Goal: Communication & Community: Answer question/provide support

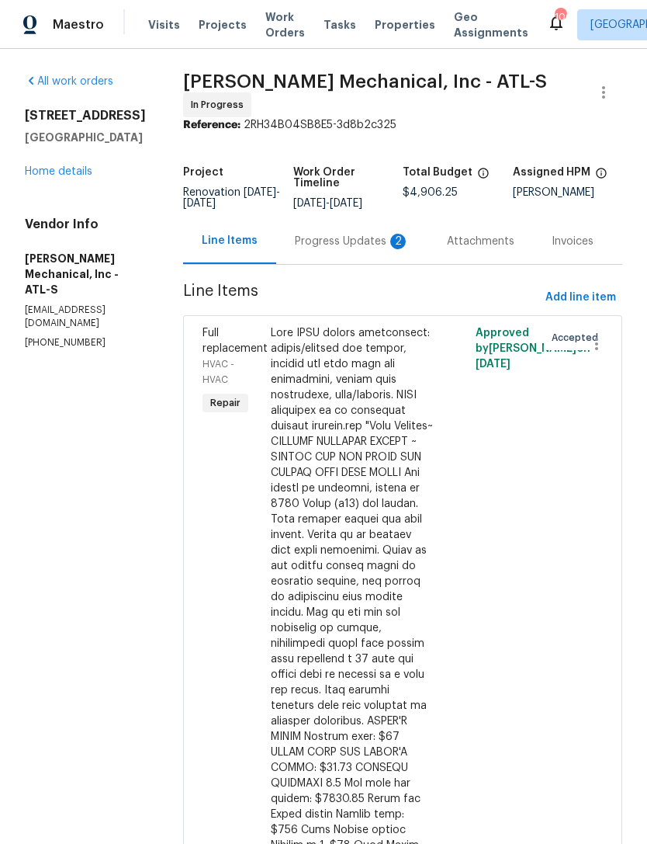
click at [347, 240] on div "Progress Updates 2" at bounding box center [352, 242] width 115 height 16
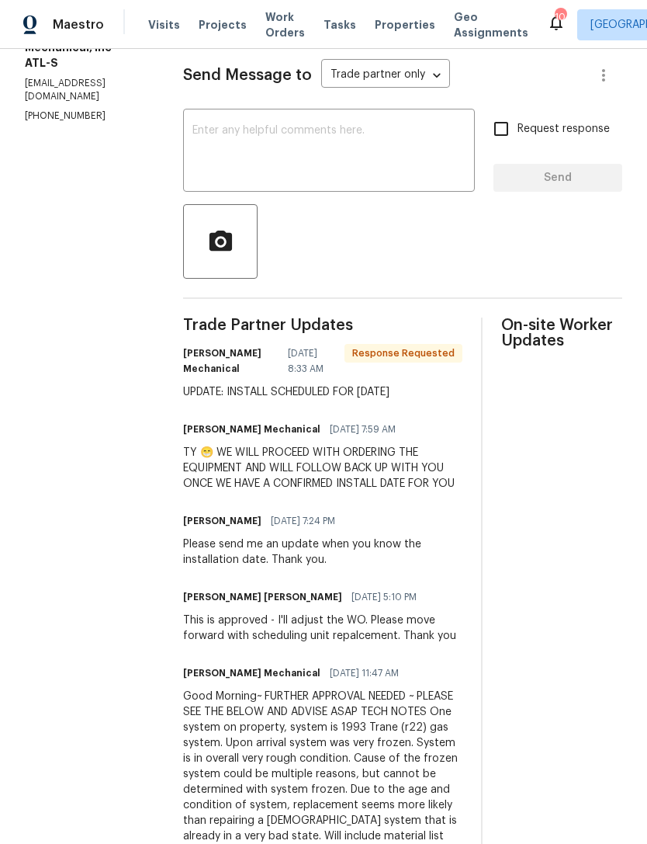
scroll to position [231, 0]
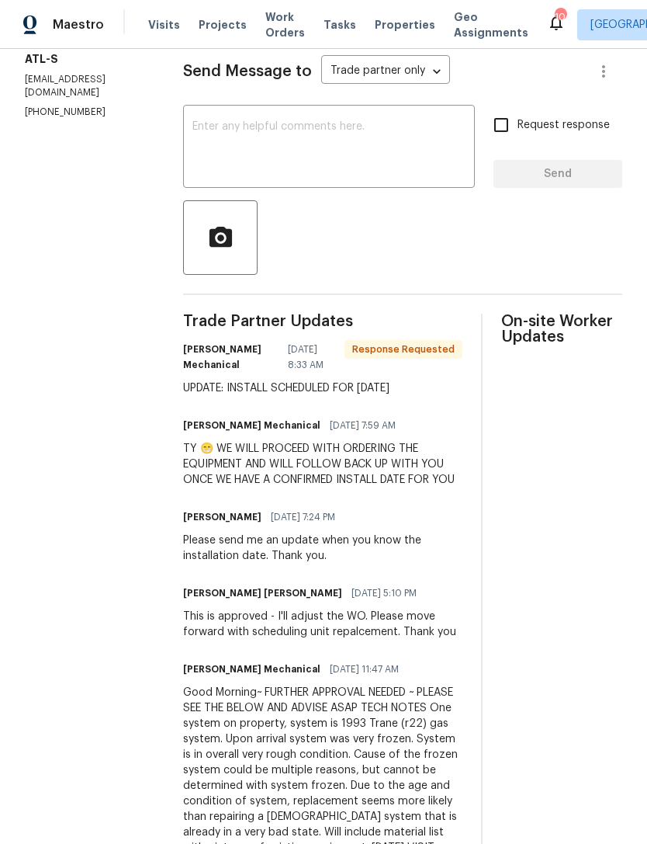
click at [352, 127] on textarea at bounding box center [329, 148] width 273 height 54
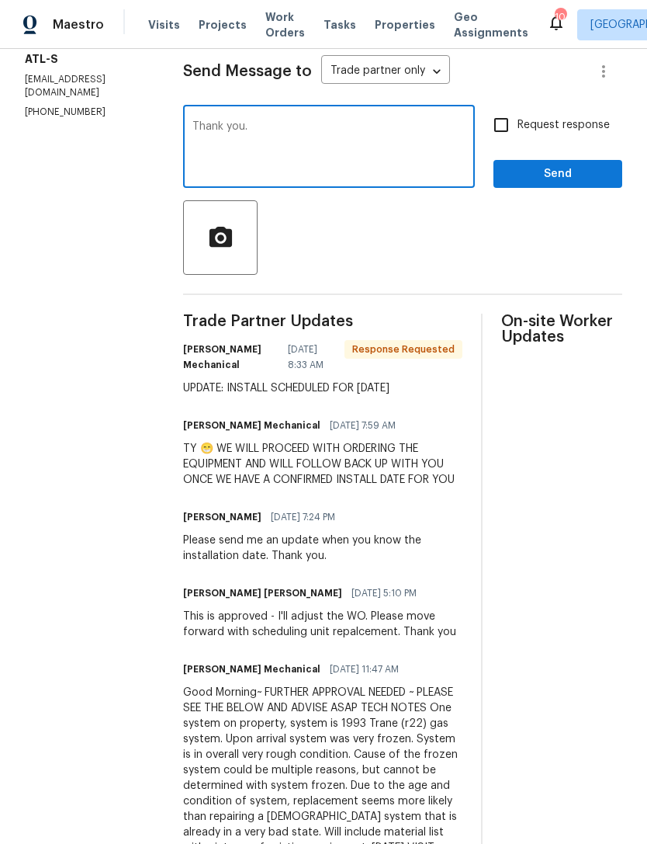
type textarea "Thank you."
click at [563, 179] on span "Send" at bounding box center [558, 174] width 104 height 19
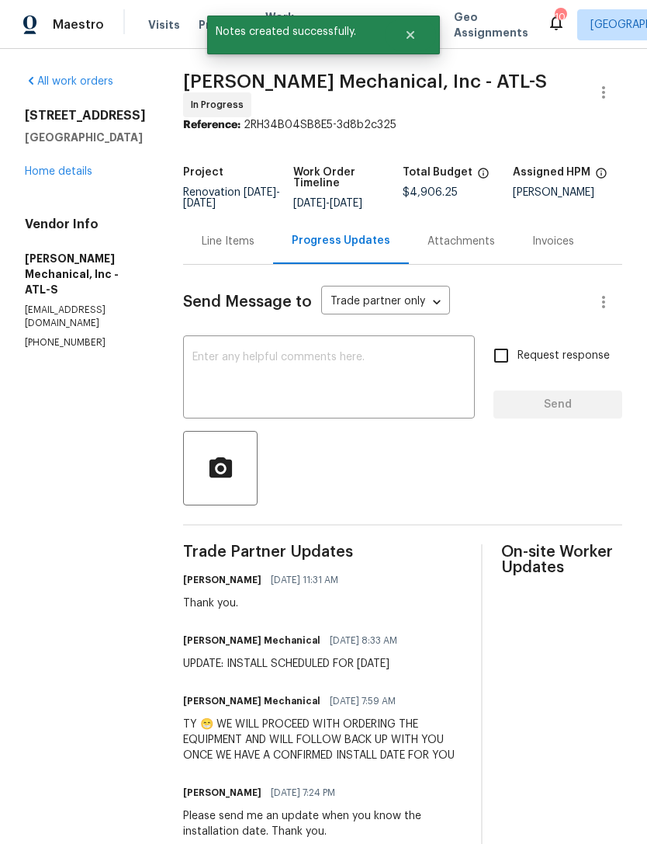
scroll to position [0, 0]
click at [82, 167] on link "Home details" at bounding box center [59, 171] width 68 height 11
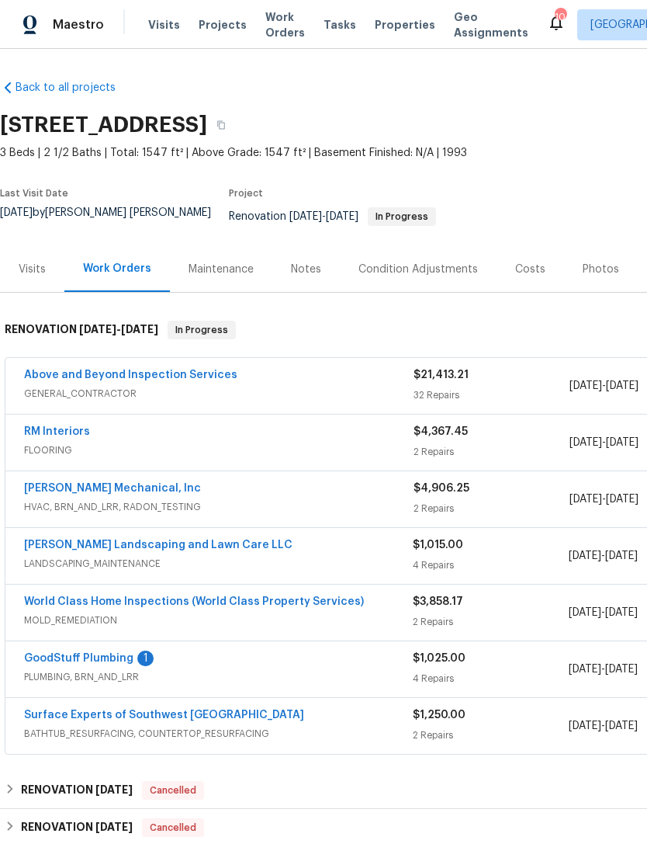
click at [304, 262] on div "Notes" at bounding box center [306, 270] width 30 height 16
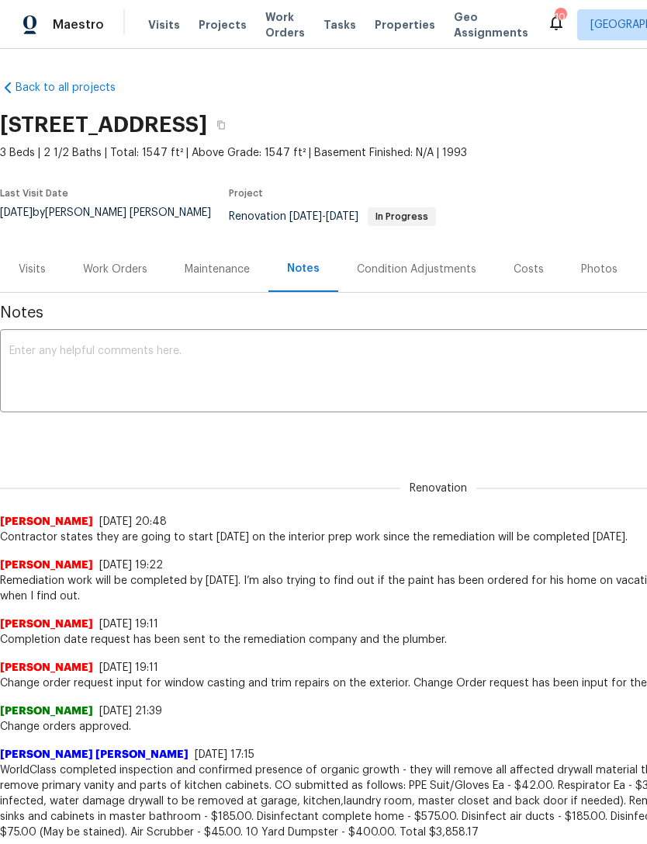
click at [301, 387] on textarea at bounding box center [438, 372] width 859 height 54
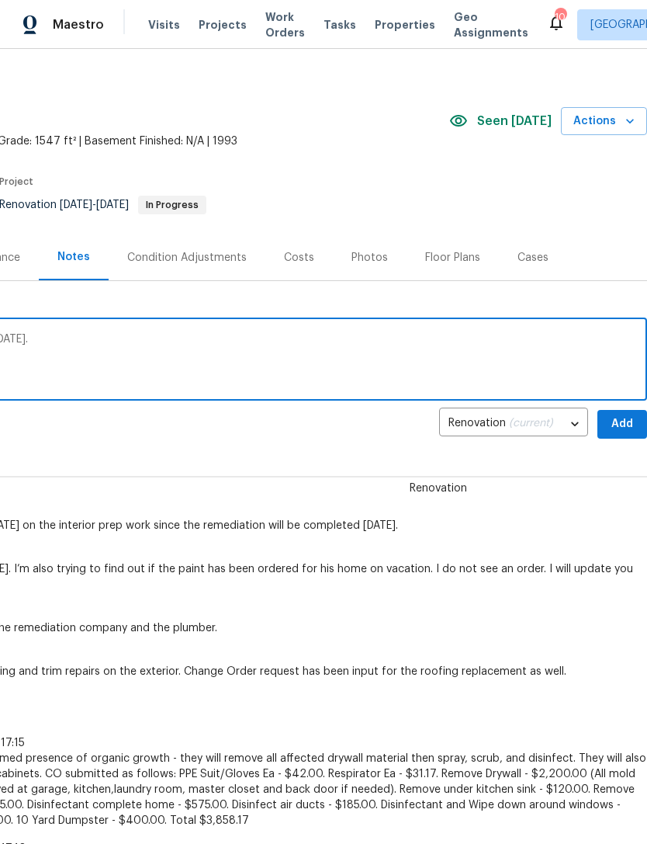
scroll to position [12, 230]
type textarea "HVAC installation is scheduled for [DATE], [DATE]."
click at [625, 415] on span "Add" at bounding box center [622, 424] width 25 height 19
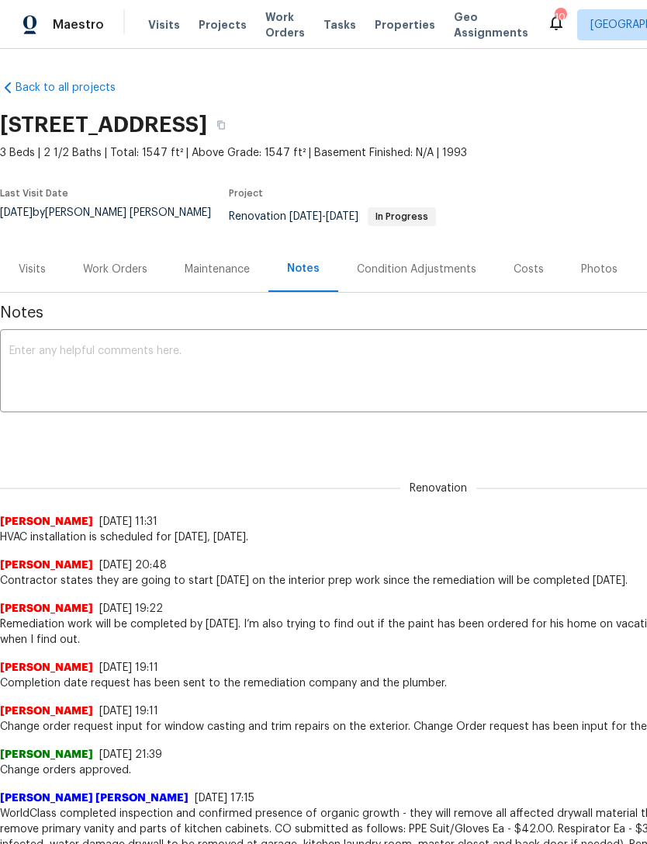
scroll to position [0, 0]
click at [115, 262] on div "Work Orders" at bounding box center [115, 270] width 64 height 16
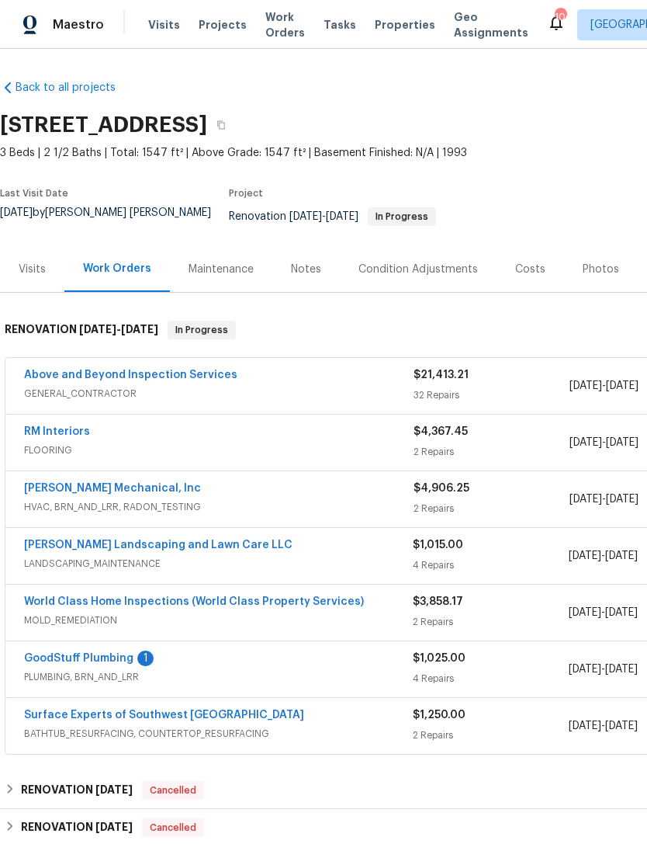
click at [82, 653] on link "GoodStuff Plumbing" at bounding box center [78, 658] width 109 height 11
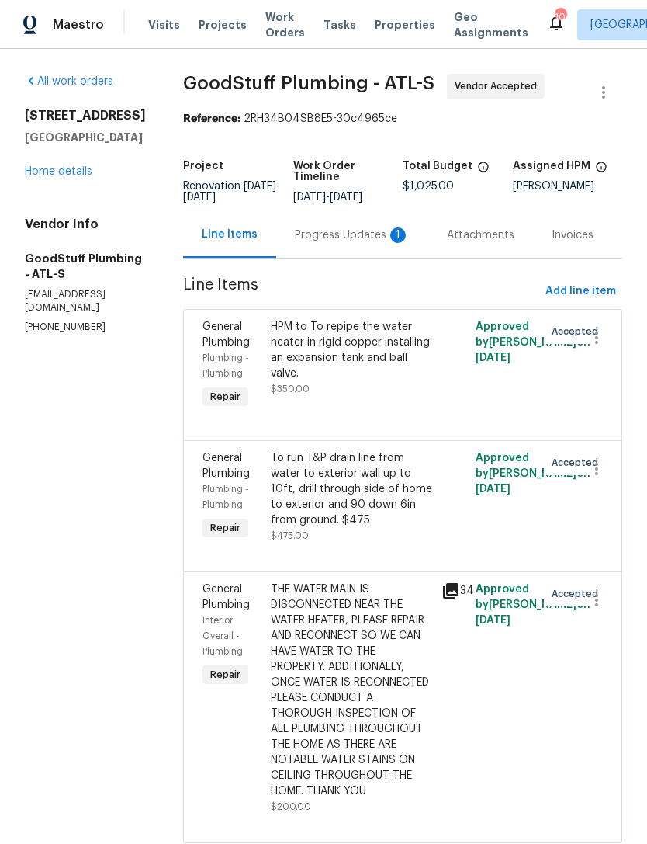
click at [348, 243] on div "Progress Updates 1" at bounding box center [352, 235] width 115 height 16
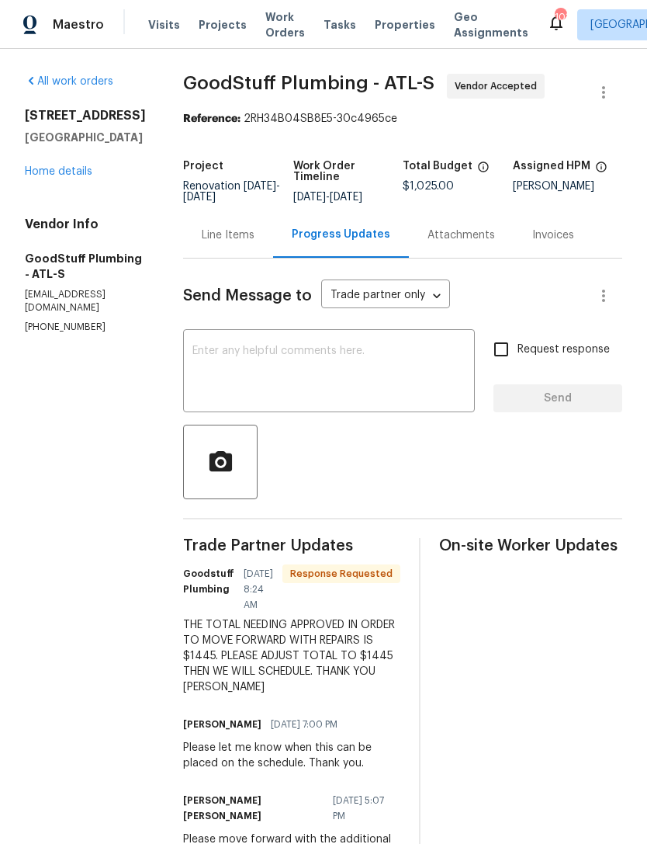
click at [63, 171] on link "Home details" at bounding box center [59, 171] width 68 height 11
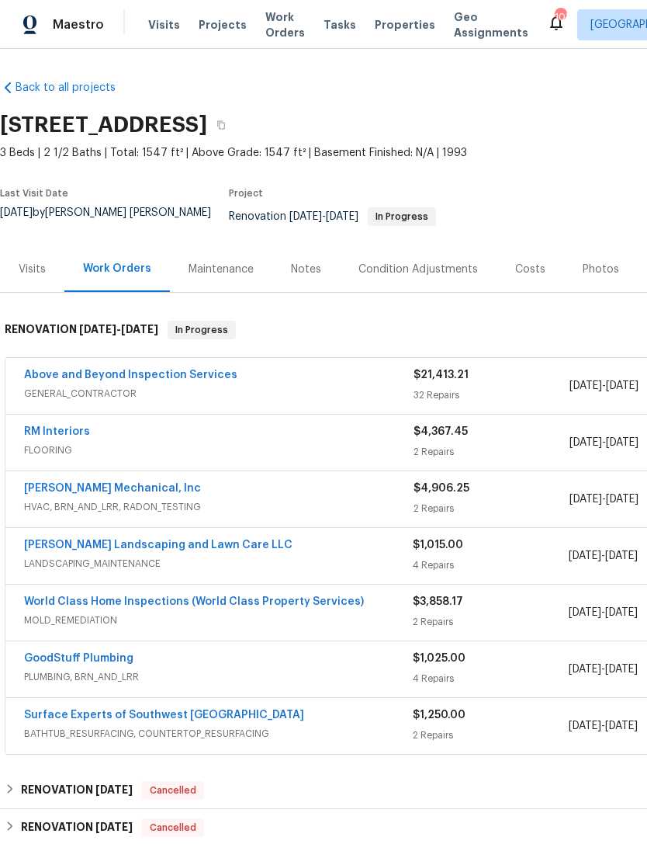
click at [85, 653] on link "GoodStuff Plumbing" at bounding box center [78, 658] width 109 height 11
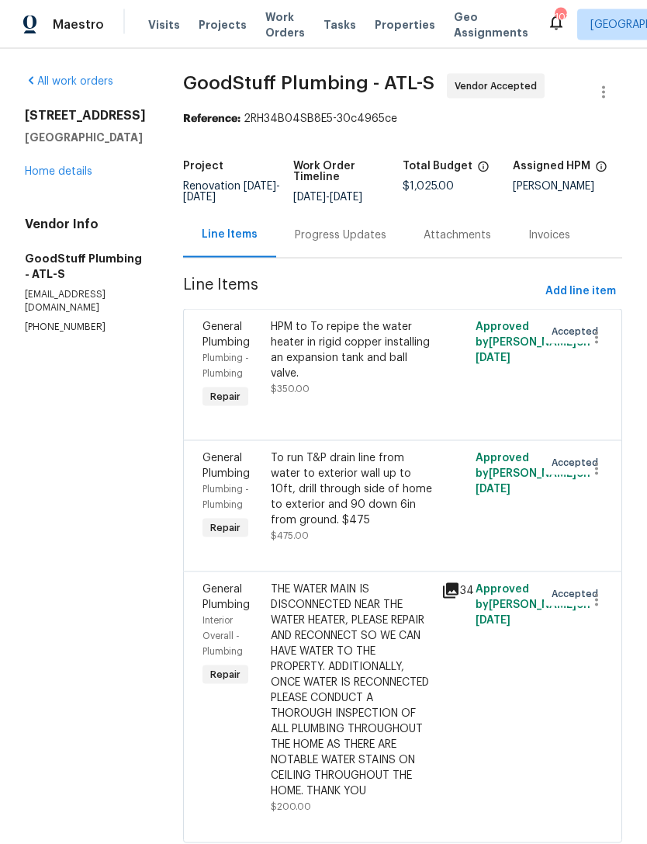
click at [387, 227] on div "Progress Updates" at bounding box center [341, 235] width 92 height 16
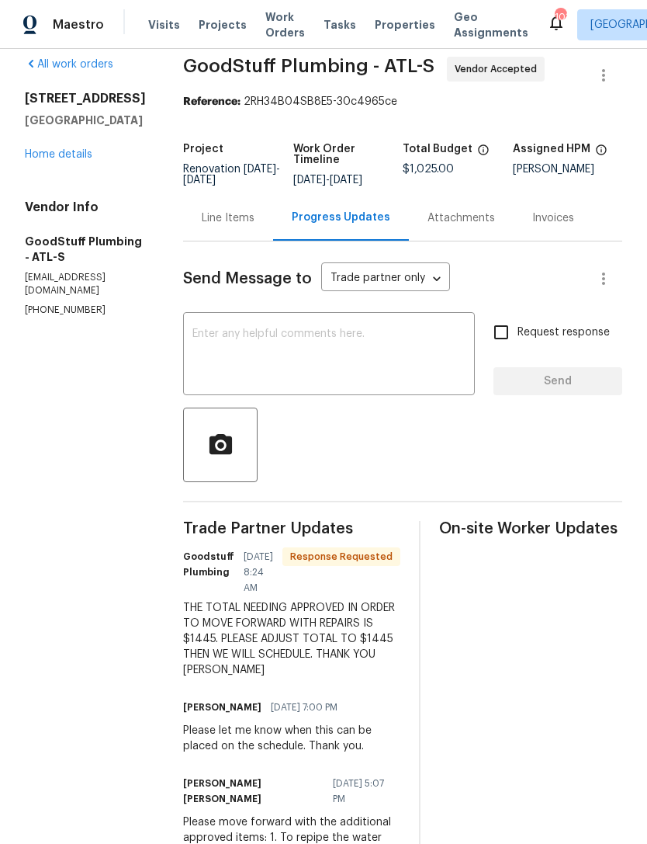
scroll to position [9, 0]
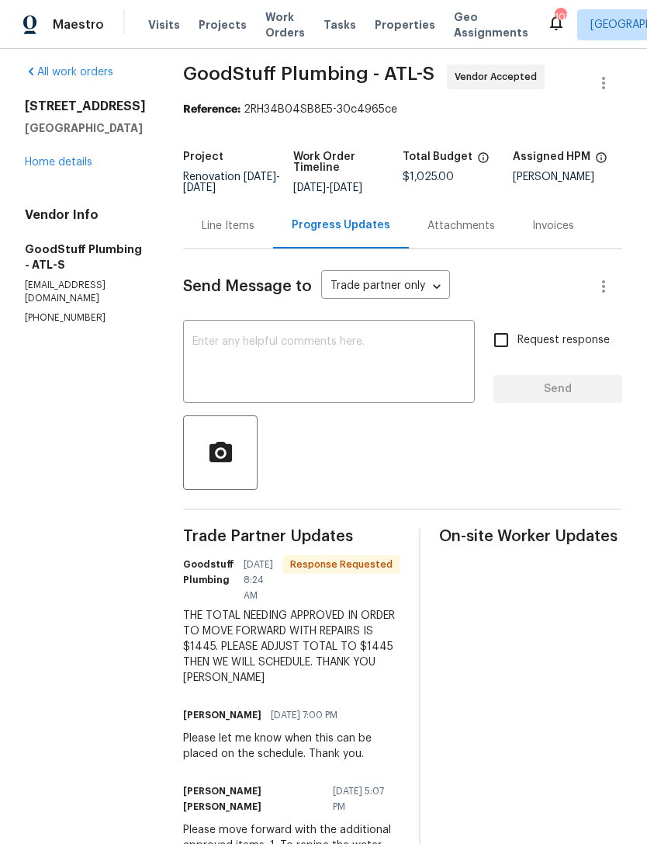
click at [80, 151] on div "[STREET_ADDRESS] Home details" at bounding box center [85, 134] width 121 height 71
click at [69, 165] on link "Home details" at bounding box center [59, 162] width 68 height 11
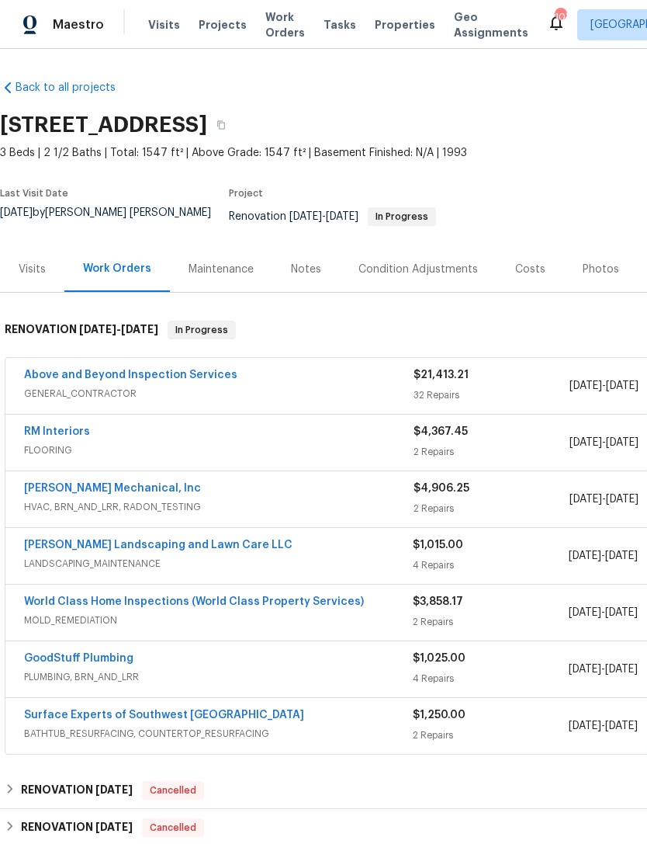
click at [102, 653] on link "GoodStuff Plumbing" at bounding box center [78, 658] width 109 height 11
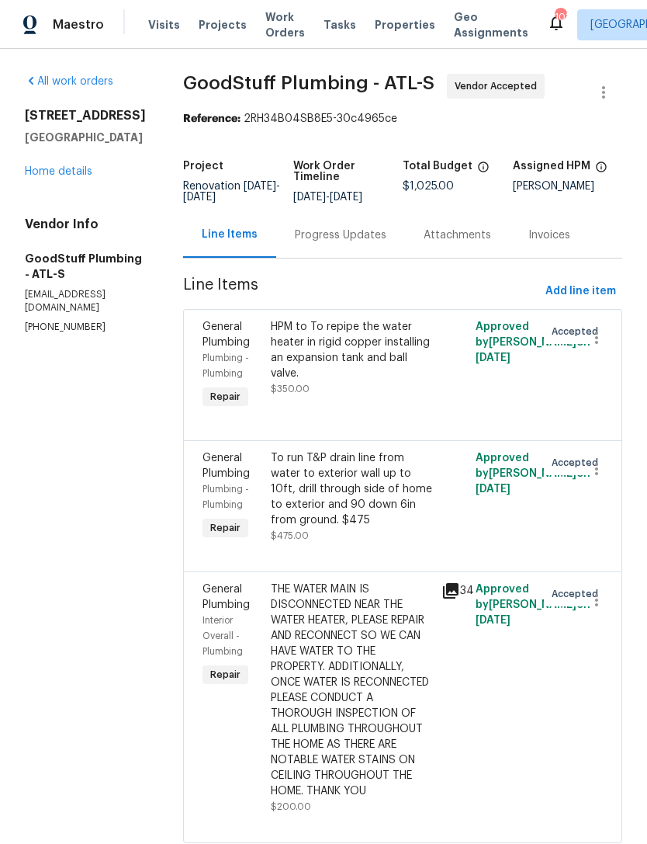
click at [387, 243] on div "Progress Updates" at bounding box center [341, 235] width 92 height 16
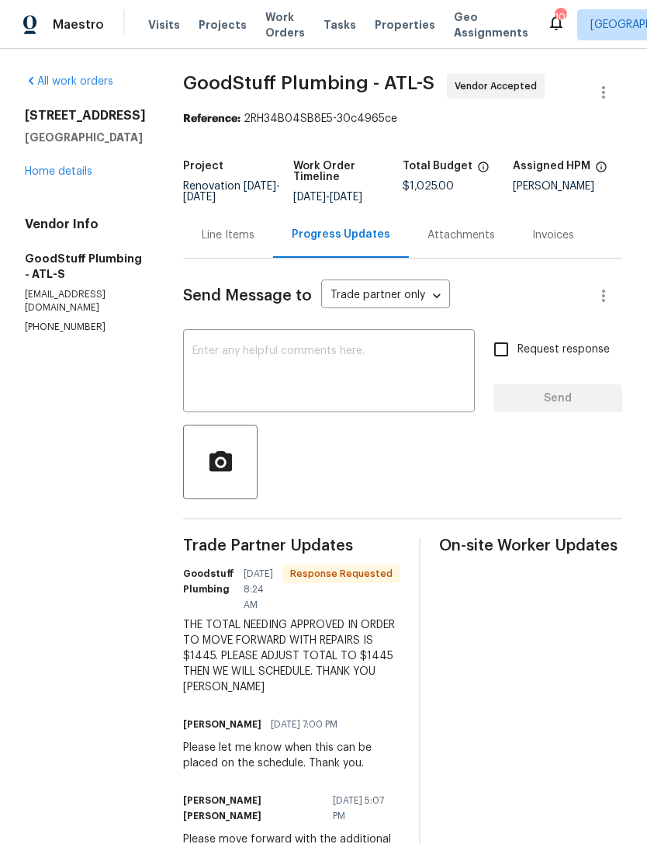
click at [72, 172] on link "Home details" at bounding box center [59, 171] width 68 height 11
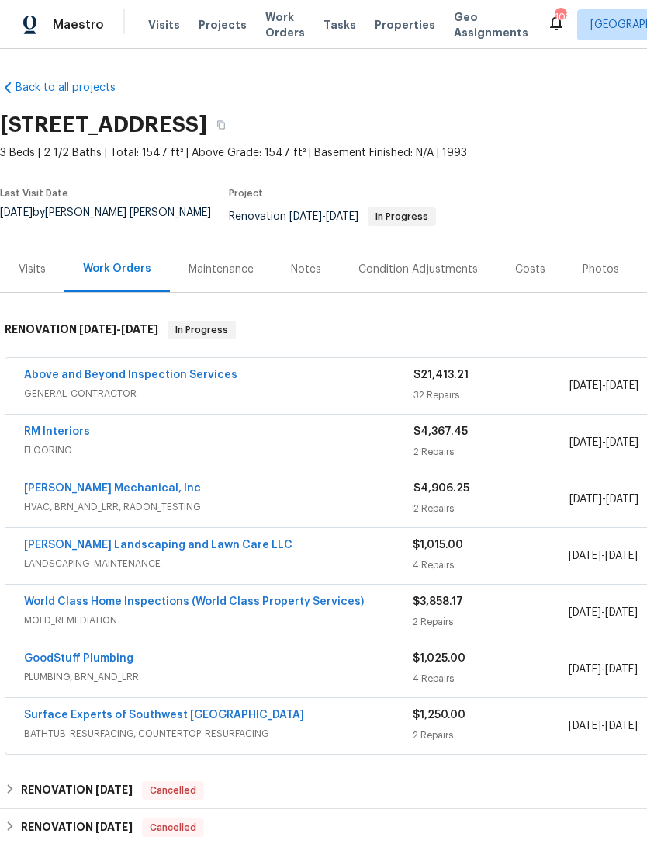
click at [106, 653] on link "GoodStuff Plumbing" at bounding box center [78, 658] width 109 height 11
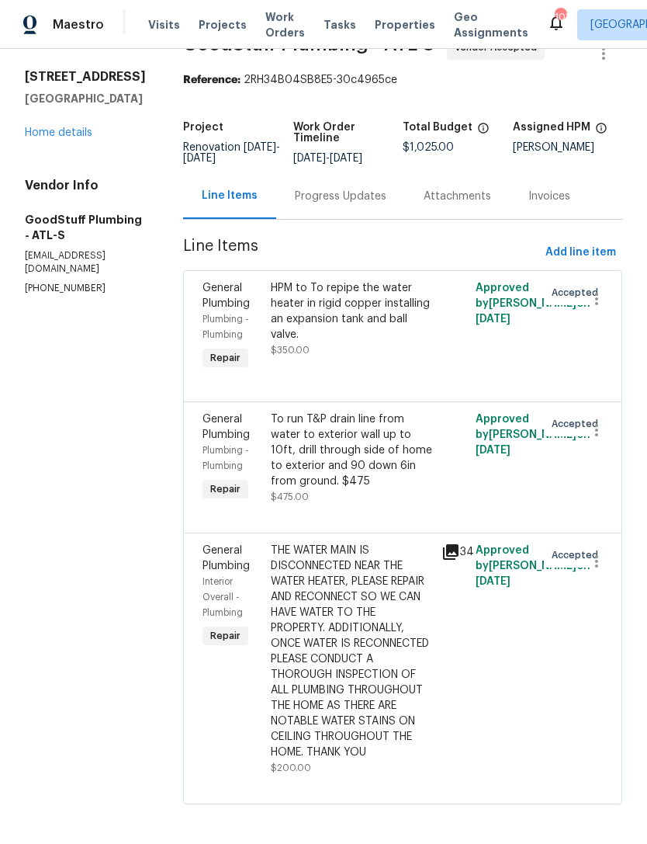
scroll to position [50, 0]
click at [377, 189] on div "Progress Updates" at bounding box center [341, 197] width 92 height 16
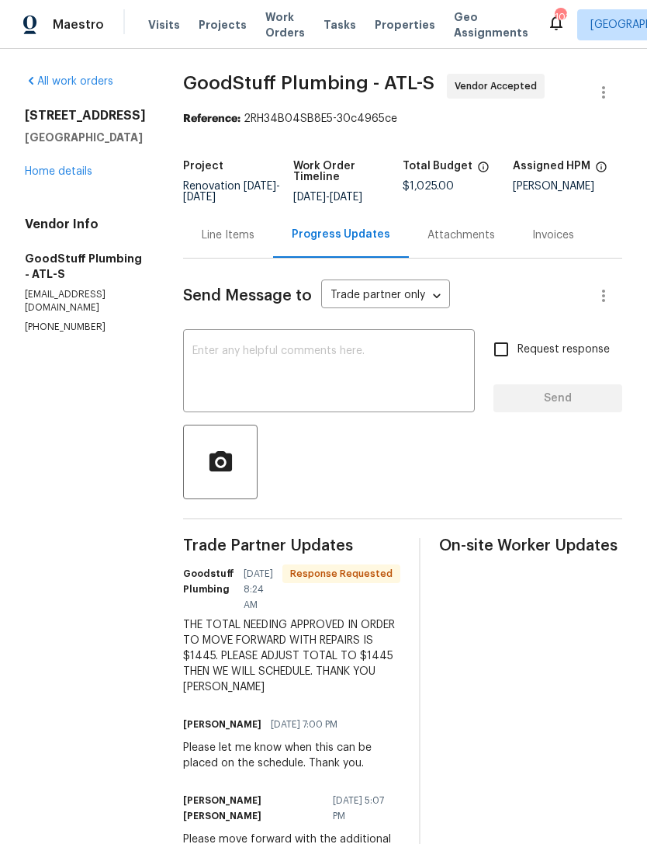
click at [71, 172] on link "Home details" at bounding box center [59, 171] width 68 height 11
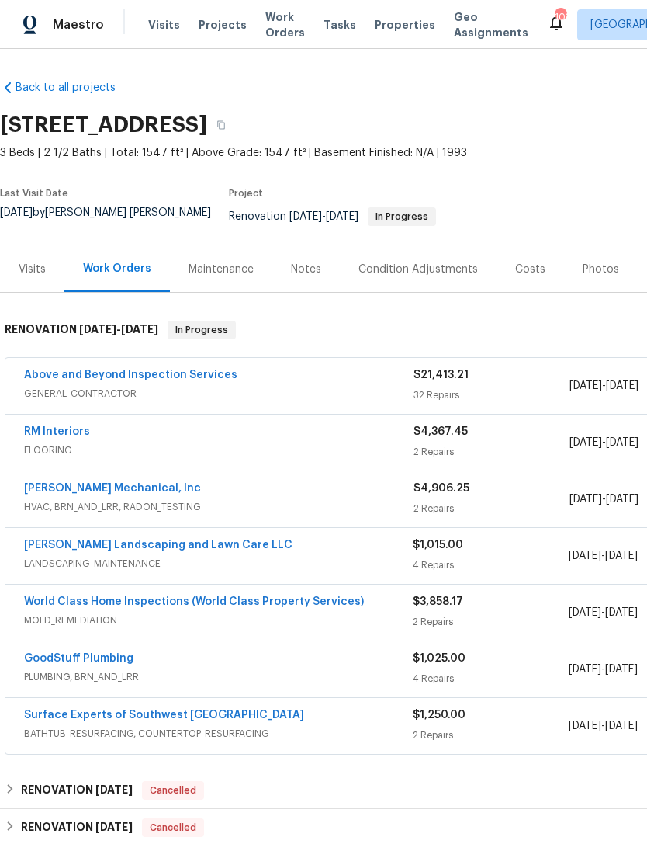
click at [108, 653] on link "GoodStuff Plumbing" at bounding box center [78, 658] width 109 height 11
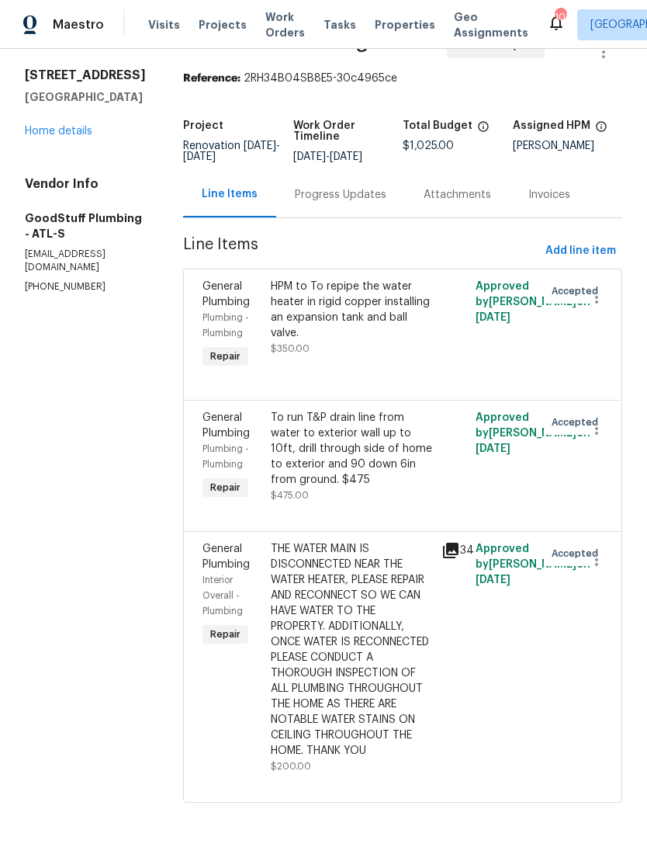
scroll to position [39, 0]
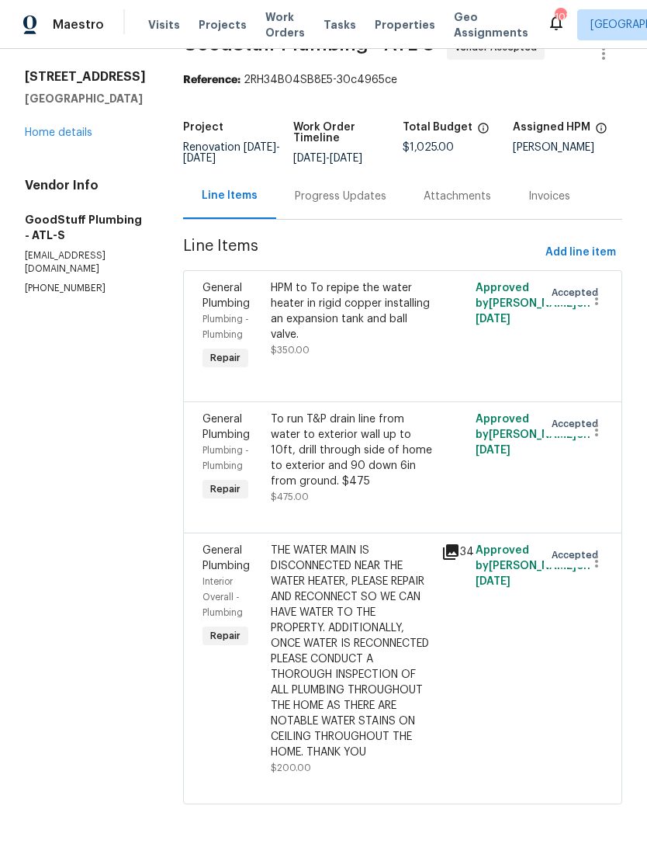
click at [380, 200] on div "Progress Updates" at bounding box center [341, 197] width 92 height 16
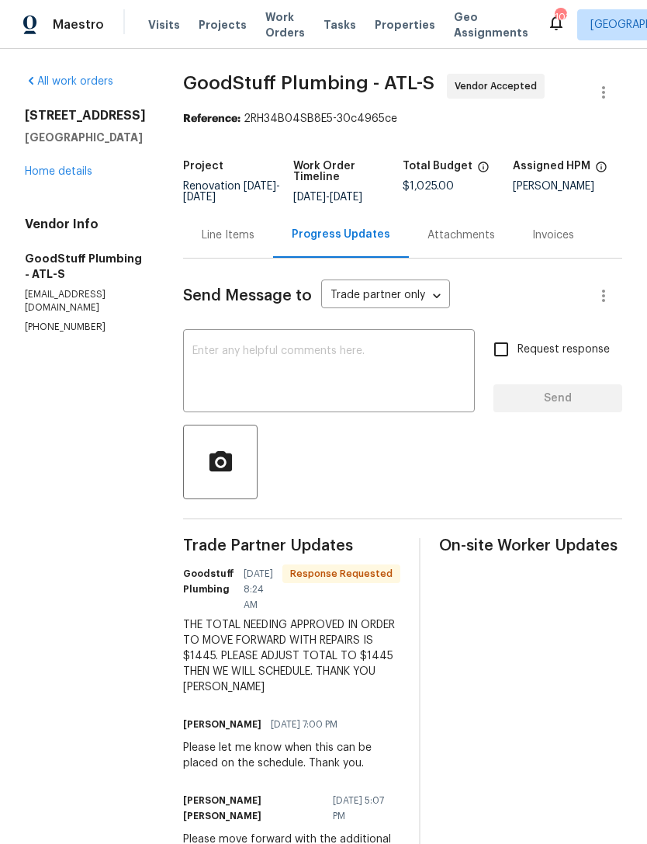
click at [346, 372] on textarea at bounding box center [329, 372] width 273 height 54
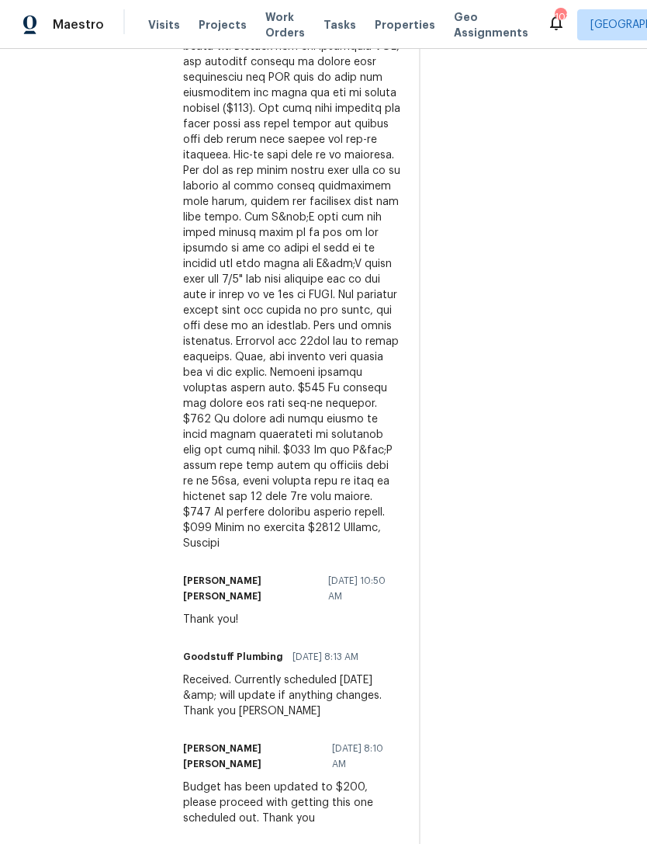
scroll to position [1119, 0]
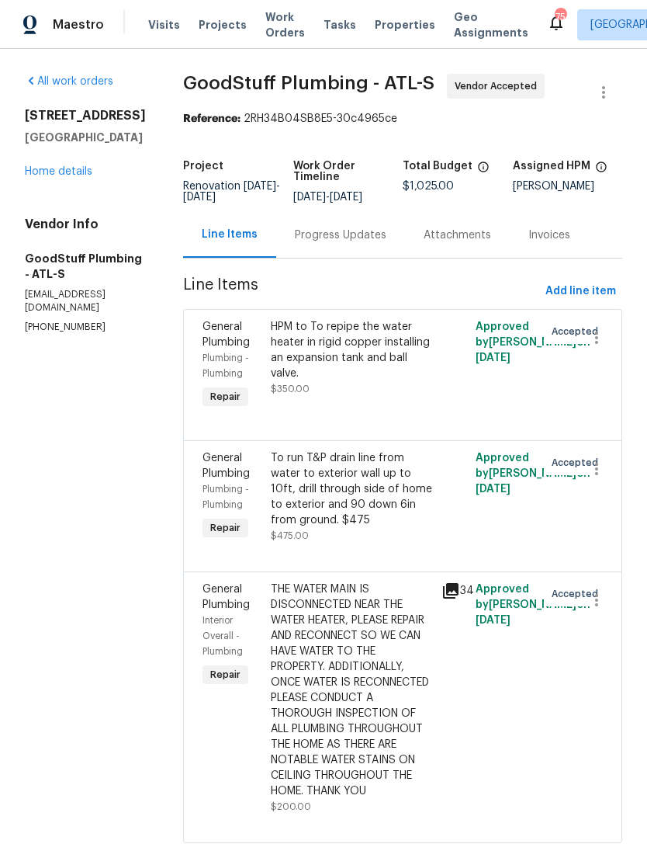
click at [385, 243] on div "Progress Updates" at bounding box center [341, 235] width 92 height 16
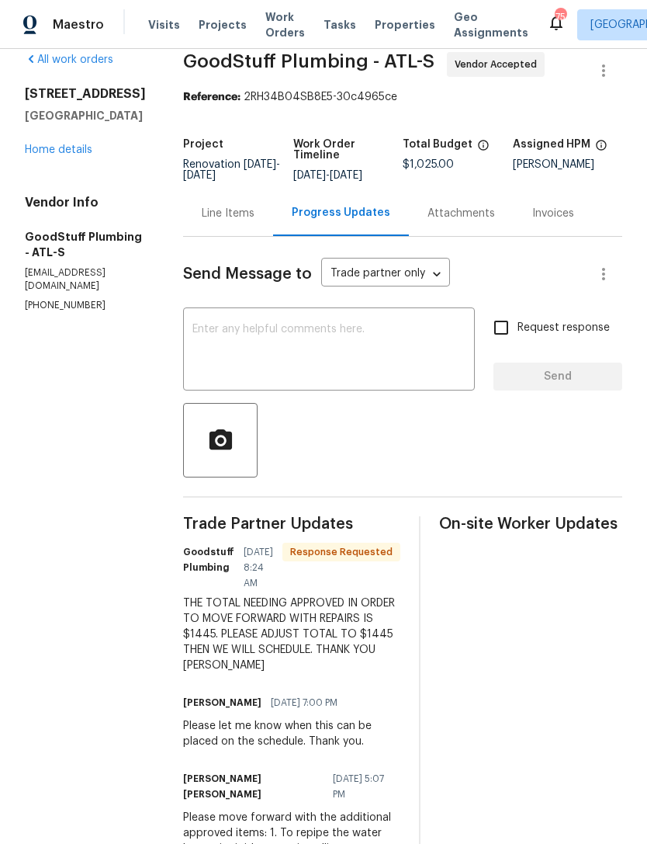
scroll to position [28, 0]
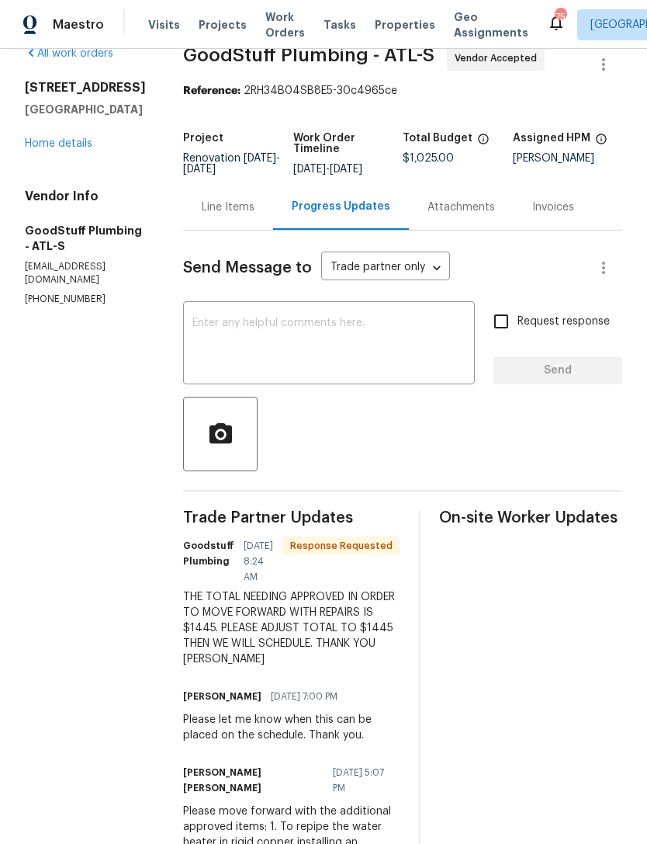
click at [373, 342] on textarea at bounding box center [329, 345] width 273 height 54
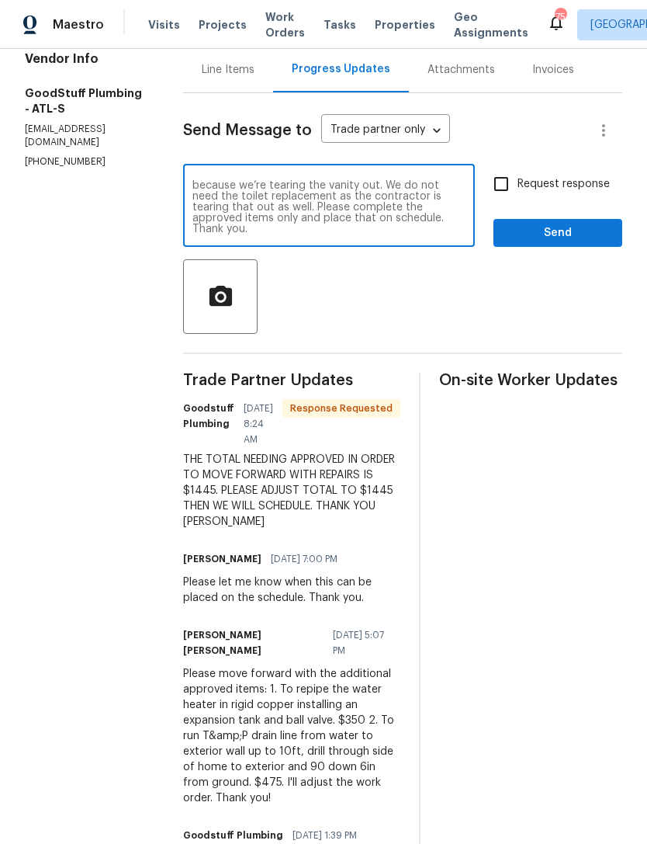
scroll to position [22, 0]
type textarea "The total amount approved is already in place. We do not need a pop-up drain fo…"
click at [505, 196] on input "Request response" at bounding box center [501, 184] width 33 height 33
checkbox input "true"
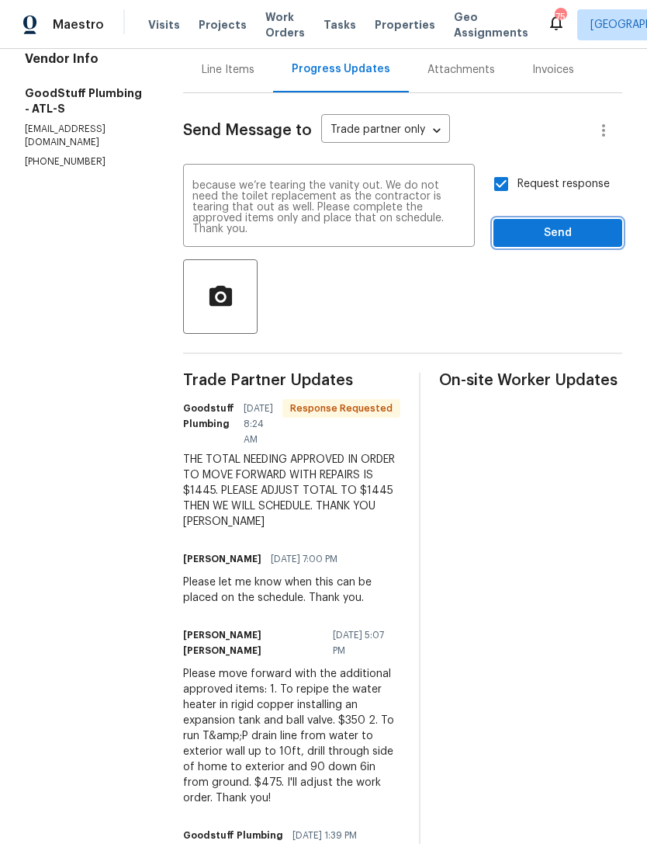
click at [551, 243] on span "Send" at bounding box center [558, 233] width 104 height 19
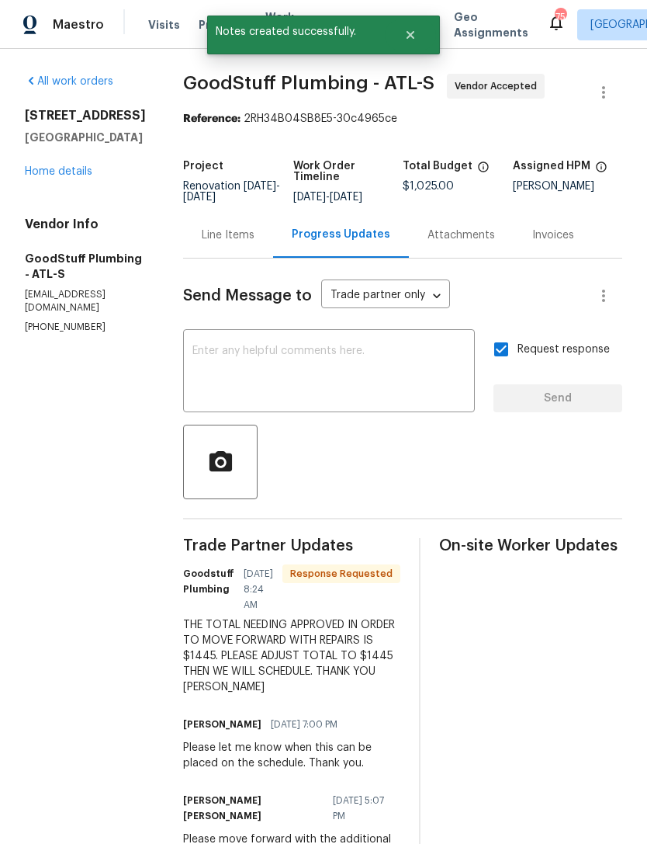
scroll to position [0, 0]
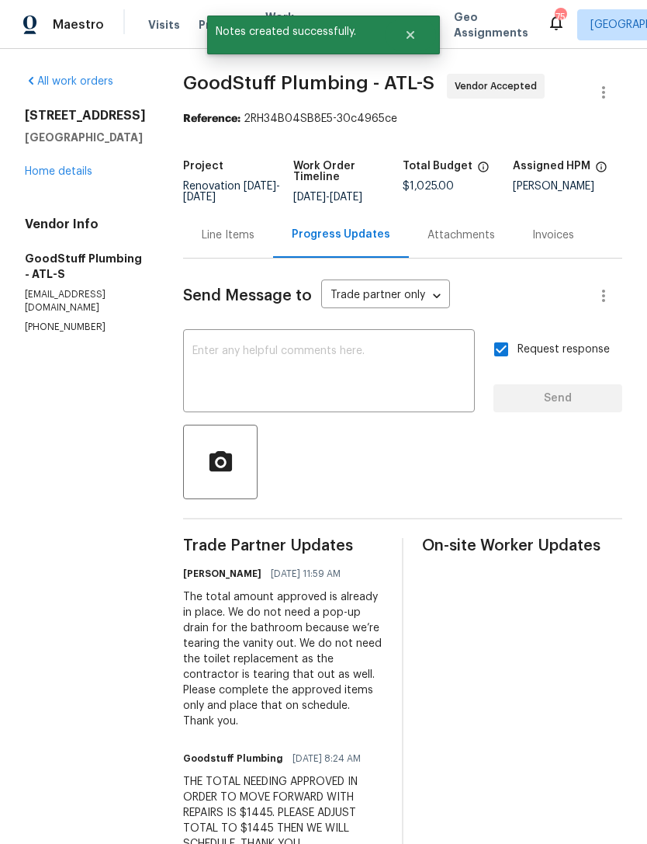
click at [73, 173] on link "Home details" at bounding box center [59, 171] width 68 height 11
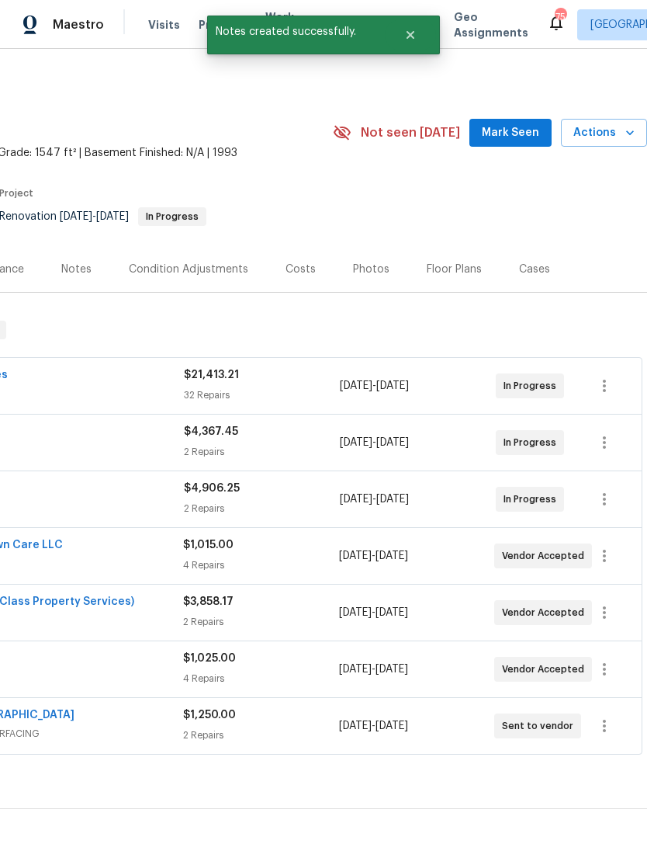
scroll to position [0, 230]
click at [519, 141] on span "Mark Seen" at bounding box center [510, 132] width 57 height 19
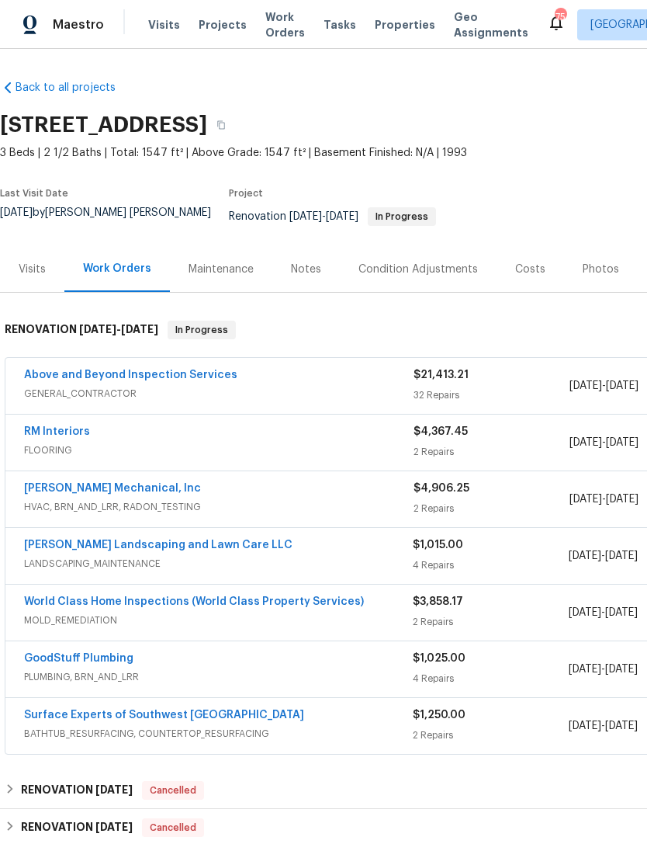
scroll to position [0, 0]
click at [185, 370] on link "Above and Beyond Inspection Services" at bounding box center [130, 375] width 213 height 11
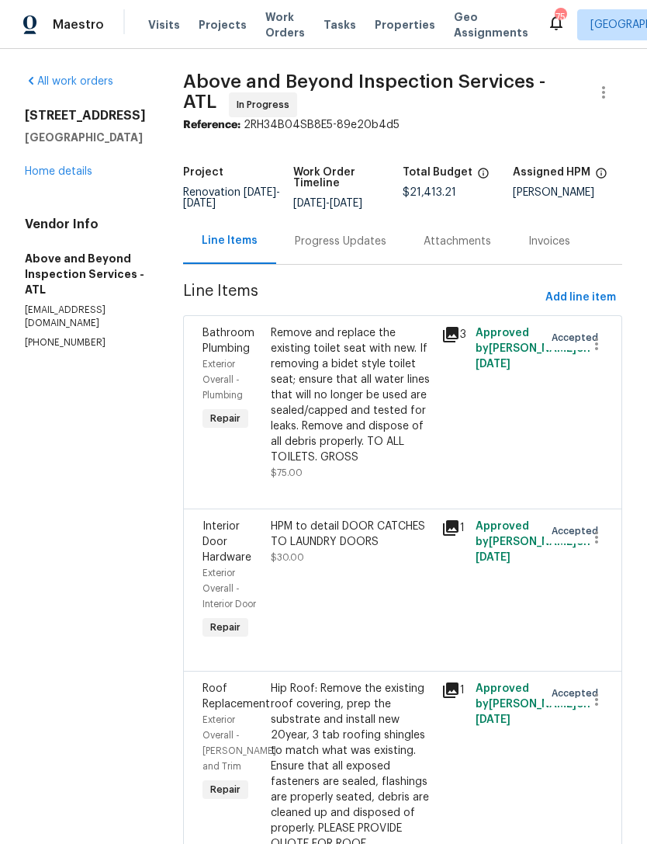
click at [377, 249] on div "Progress Updates" at bounding box center [341, 242] width 92 height 16
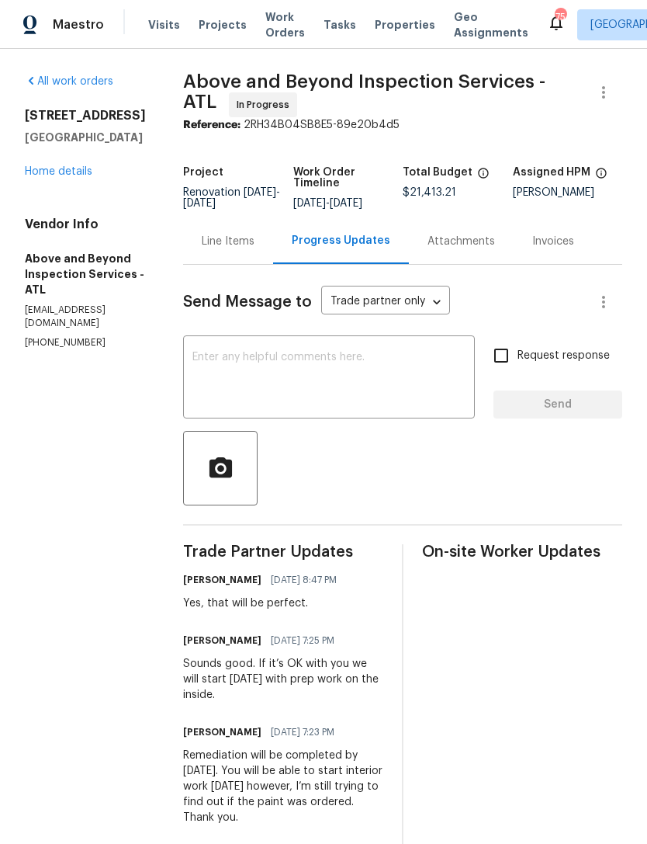
click at [368, 378] on textarea at bounding box center [329, 379] width 273 height 54
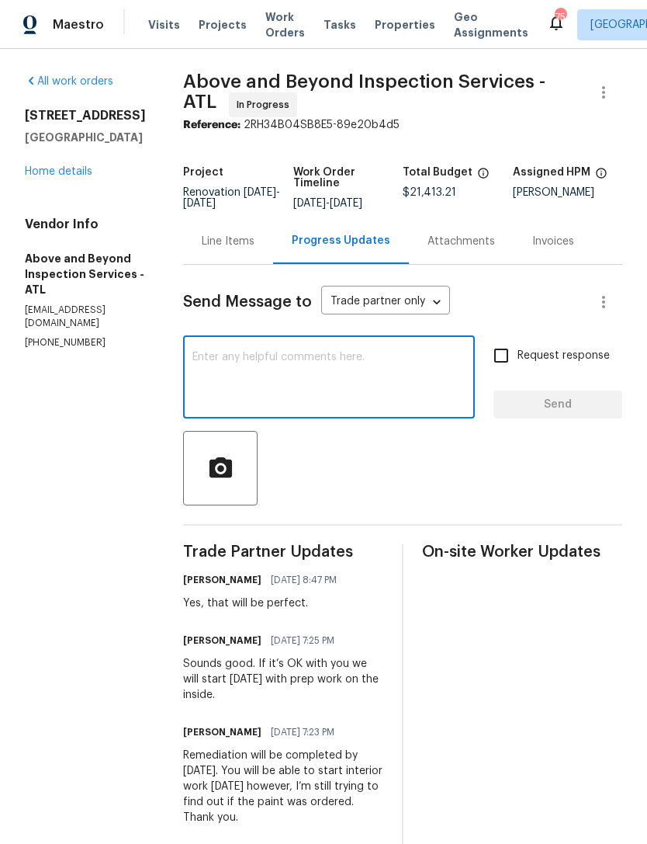
click at [69, 175] on link "Home details" at bounding box center [59, 171] width 68 height 11
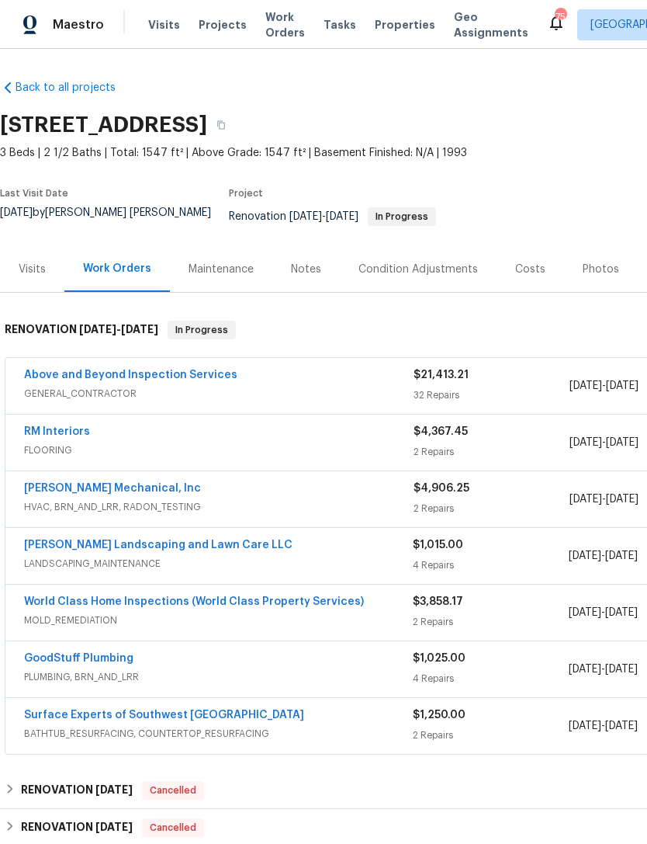
click at [307, 269] on div "Notes" at bounding box center [306, 269] width 68 height 46
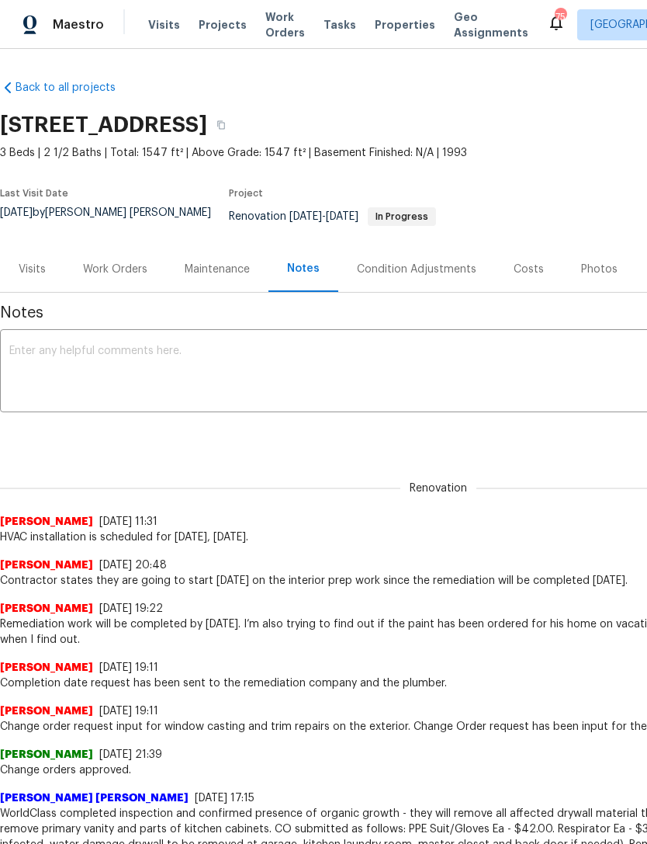
click at [119, 262] on div "Work Orders" at bounding box center [115, 270] width 64 height 16
